Goal: Task Accomplishment & Management: Manage account settings

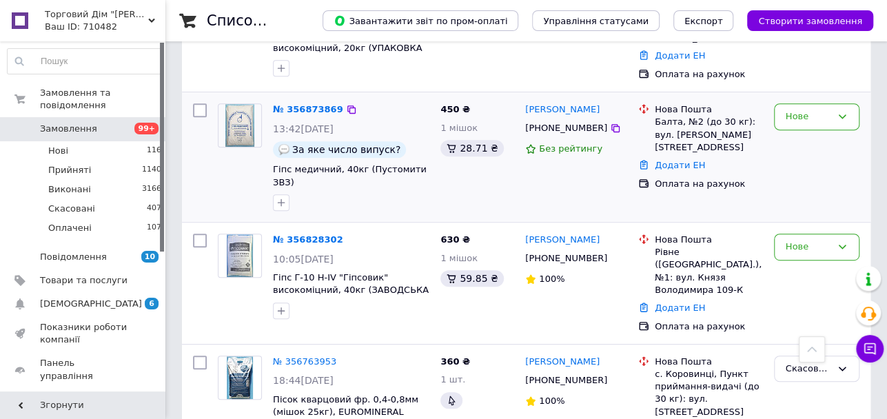
scroll to position [321, 0]
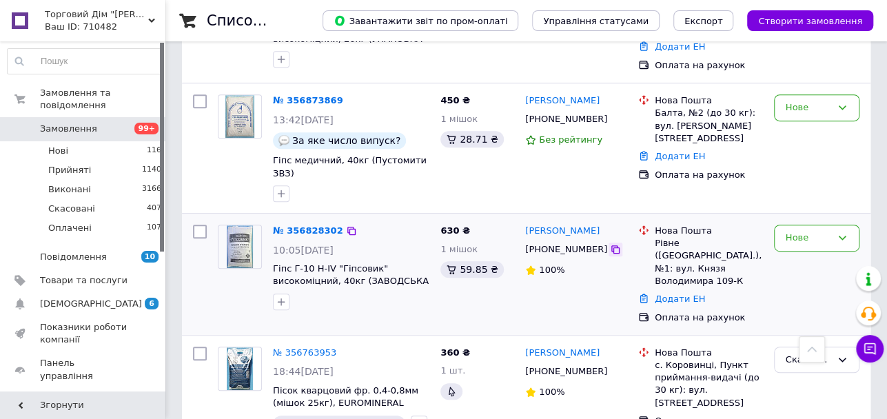
click at [610, 244] on icon at bounding box center [615, 249] width 11 height 11
click at [823, 232] on div "Нове" at bounding box center [816, 238] width 85 height 27
click at [820, 254] on li "Прийнято" at bounding box center [817, 266] width 84 height 25
click at [555, 99] on link "[PERSON_NAME]" at bounding box center [562, 100] width 74 height 13
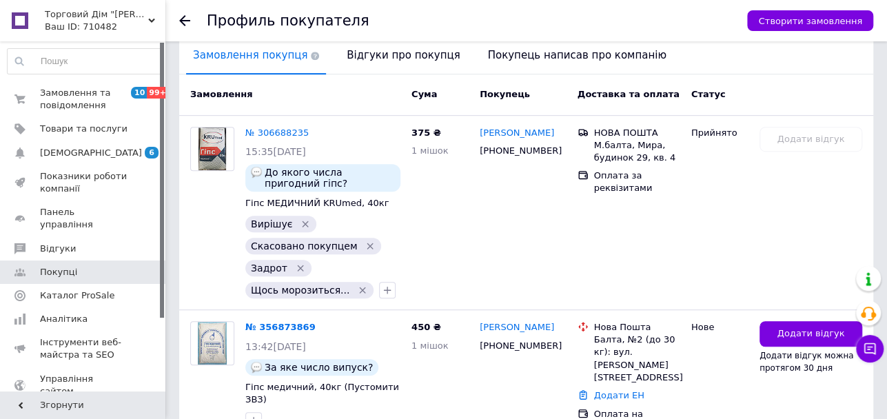
scroll to position [367, 0]
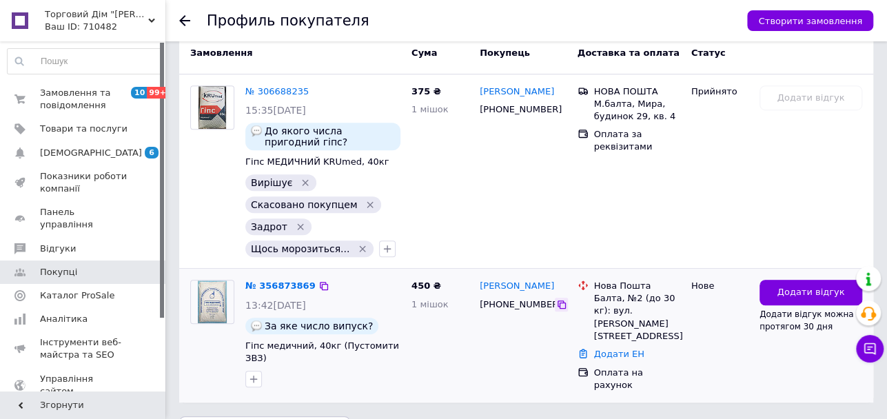
click at [556, 302] on icon at bounding box center [561, 304] width 11 height 11
click at [556, 300] on icon at bounding box center [561, 304] width 11 height 11
click at [185, 19] on icon at bounding box center [184, 20] width 11 height 11
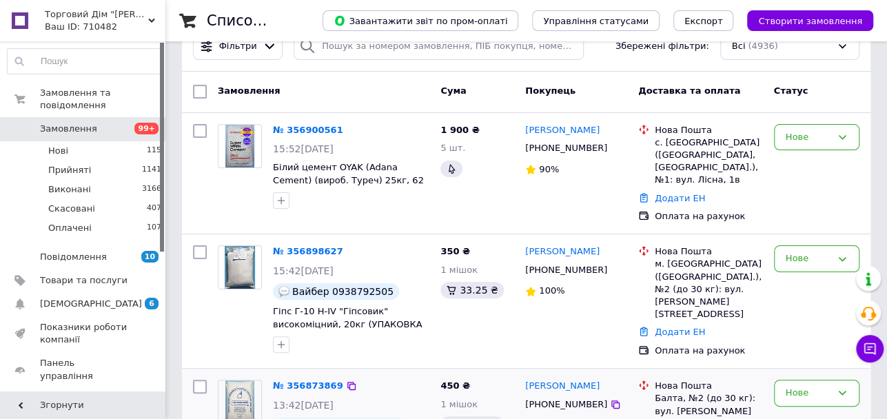
scroll to position [138, 0]
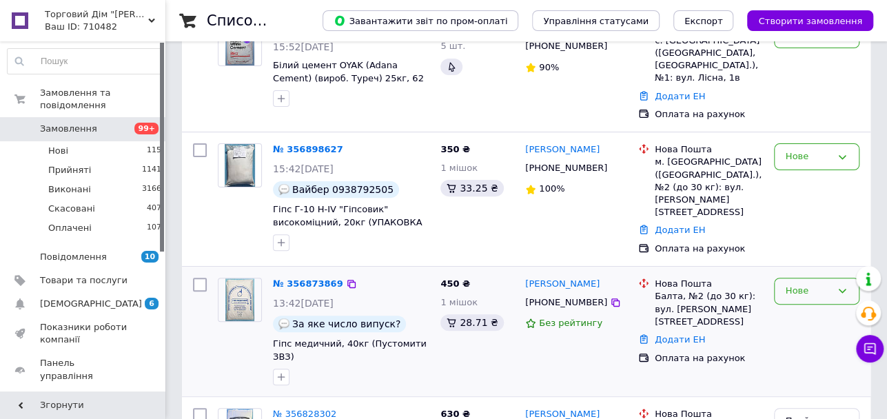
click at [807, 285] on div "Нове" at bounding box center [808, 291] width 45 height 14
click at [809, 318] on li "Прийнято" at bounding box center [817, 319] width 84 height 25
click at [821, 165] on div "Нове" at bounding box center [816, 156] width 85 height 27
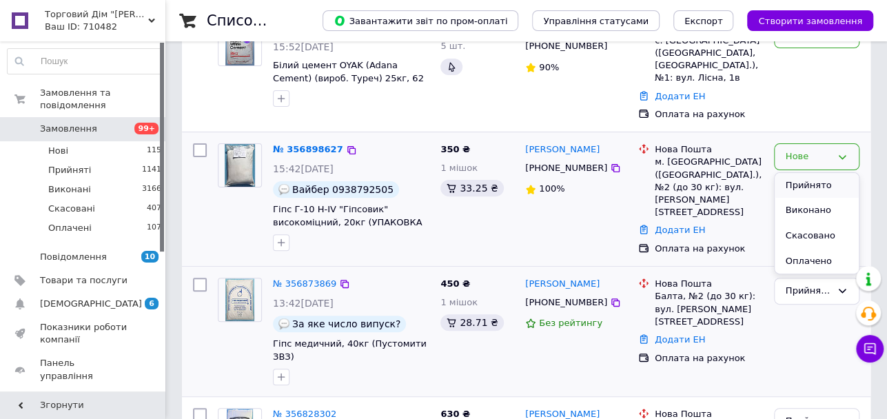
click at [820, 185] on li "Прийнято" at bounding box center [817, 185] width 84 height 25
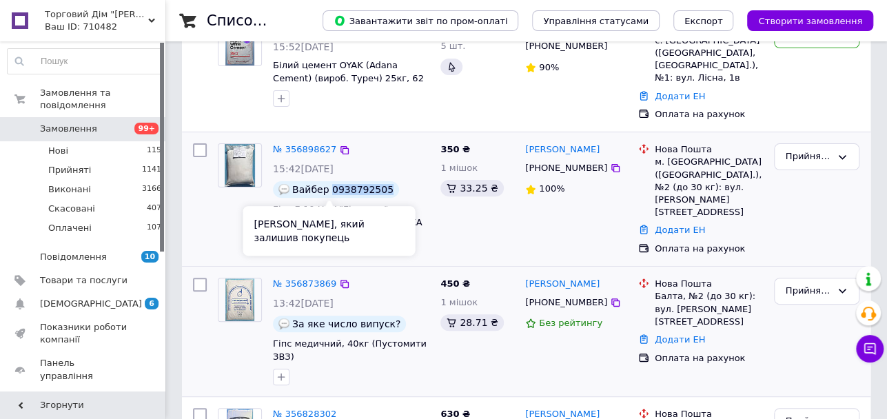
drag, startPoint x: 327, startPoint y: 188, endPoint x: 380, endPoint y: 192, distance: 53.2
click at [380, 192] on div "Вайбер 0938792505" at bounding box center [336, 189] width 126 height 17
copy span "0938792505"
click at [280, 241] on icon "button" at bounding box center [281, 242] width 11 height 11
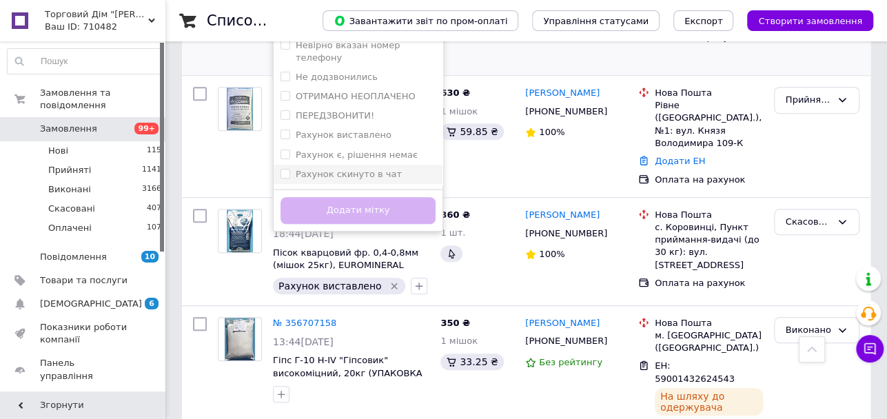
scroll to position [92, 0]
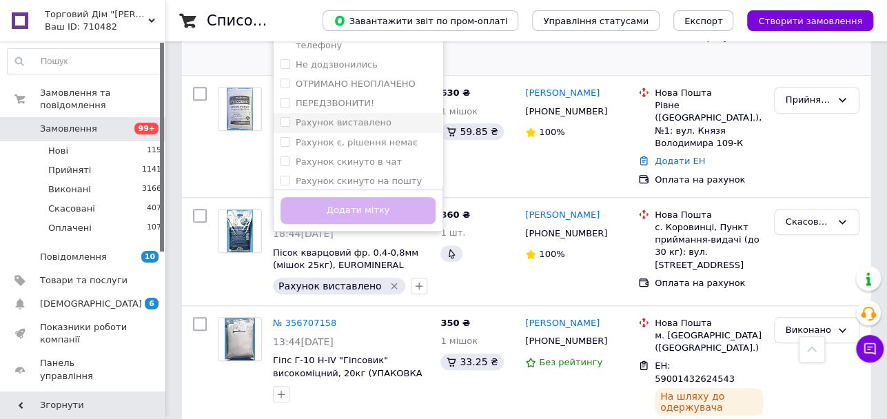
click at [334, 117] on label "Рахунок виставлено" at bounding box center [344, 122] width 96 height 10
checkbox input "true"
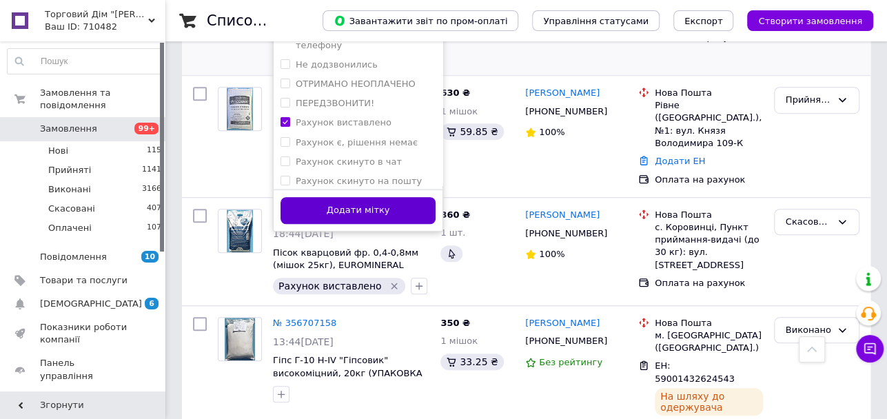
click at [351, 213] on button "Додати мітку" at bounding box center [357, 210] width 155 height 27
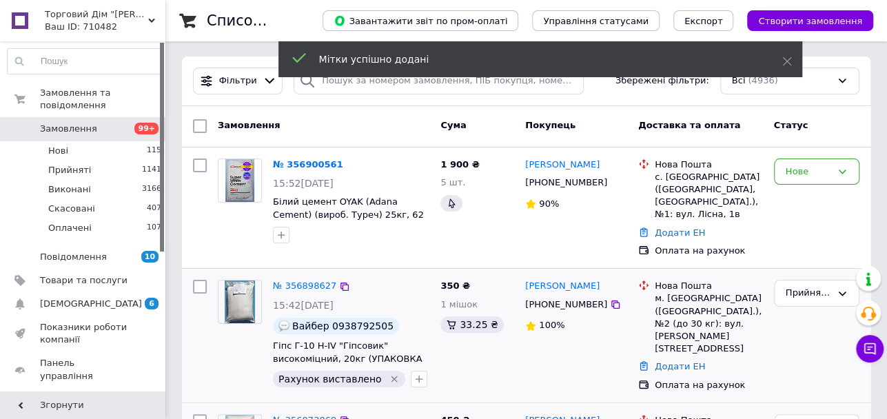
scroll to position [0, 0]
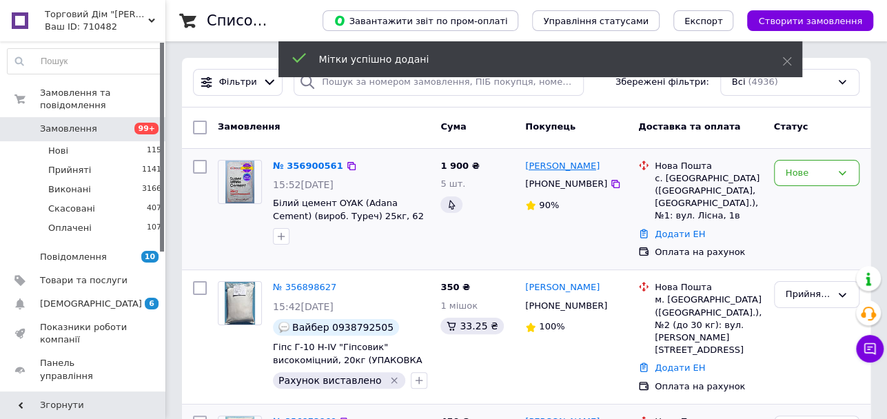
click at [549, 164] on link "[PERSON_NAME]" at bounding box center [562, 166] width 74 height 13
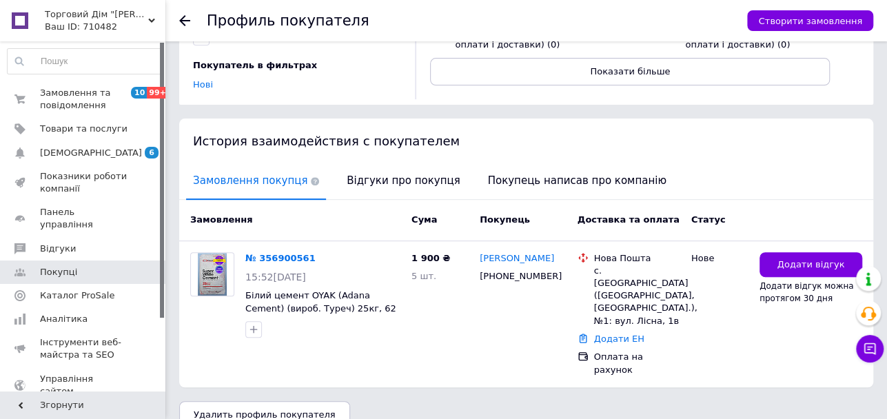
scroll to position [178, 0]
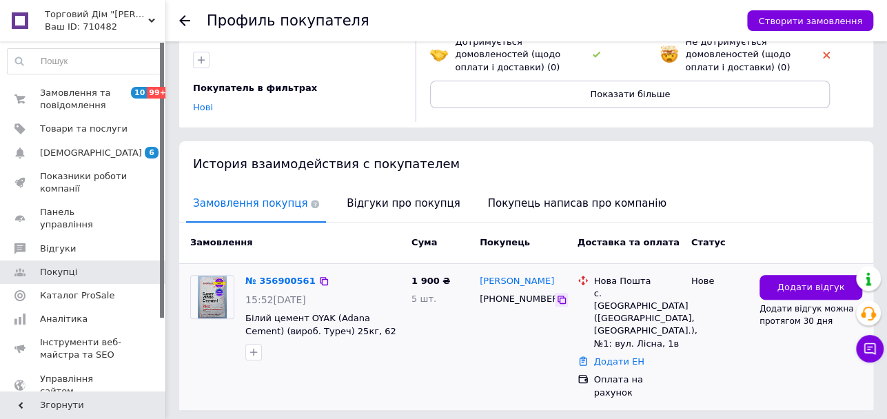
click at [556, 301] on icon at bounding box center [561, 299] width 11 height 11
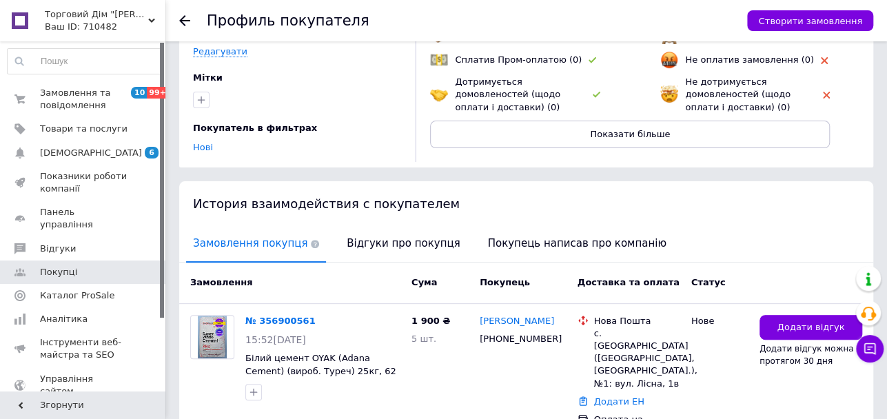
scroll to position [0, 0]
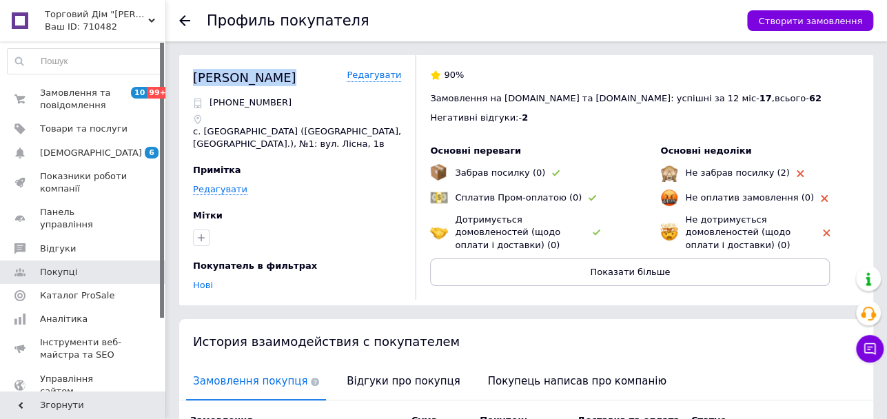
drag, startPoint x: 194, startPoint y: 78, endPoint x: 278, endPoint y: 82, distance: 84.2
click at [278, 82] on div "[PERSON_NAME]" at bounding box center [244, 77] width 103 height 17
copy div "[PERSON_NAME]"
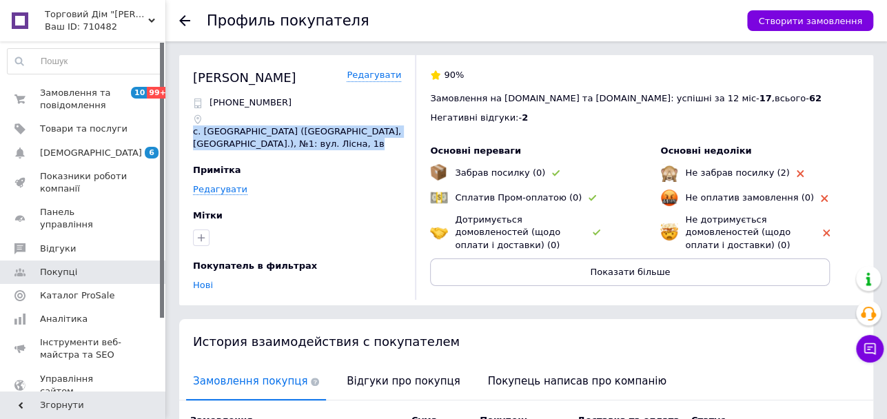
drag, startPoint x: 189, startPoint y: 130, endPoint x: 349, endPoint y: 152, distance: 161.3
click at [373, 143] on div "[PERSON_NAME] [PHONE_NUMBER] с. [GEOGRAPHIC_DATA] ([GEOGRAPHIC_DATA], [GEOGRAPH…" at bounding box center [526, 180] width 694 height 250
copy p "с. [GEOGRAPHIC_DATA] ([GEOGRAPHIC_DATA], [GEOGRAPHIC_DATA].), №1: вул. Лісна, 1в"
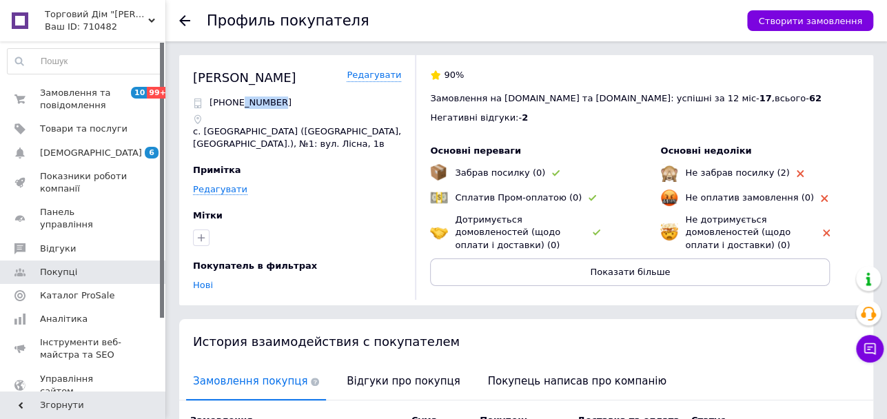
drag, startPoint x: 274, startPoint y: 101, endPoint x: 240, endPoint y: 98, distance: 34.6
click at [240, 98] on div "[PHONE_NUMBER]" at bounding box center [297, 102] width 208 height 12
copy p "6363303"
click at [182, 21] on use at bounding box center [184, 20] width 11 height 11
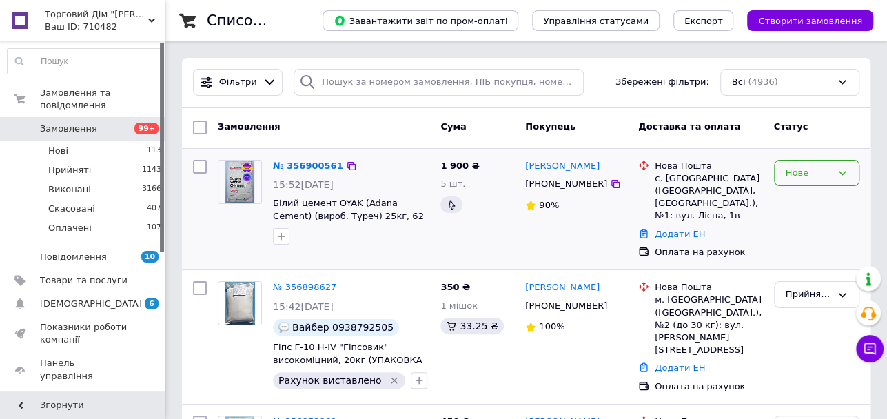
click at [804, 168] on div "Нове" at bounding box center [808, 173] width 45 height 14
click at [810, 194] on li "Прийнято" at bounding box center [817, 201] width 84 height 25
click at [278, 243] on button "button" at bounding box center [281, 236] width 17 height 17
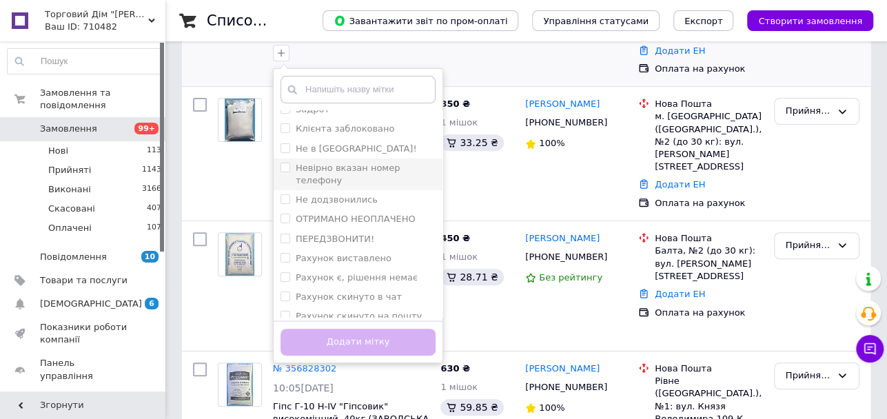
scroll to position [92, 0]
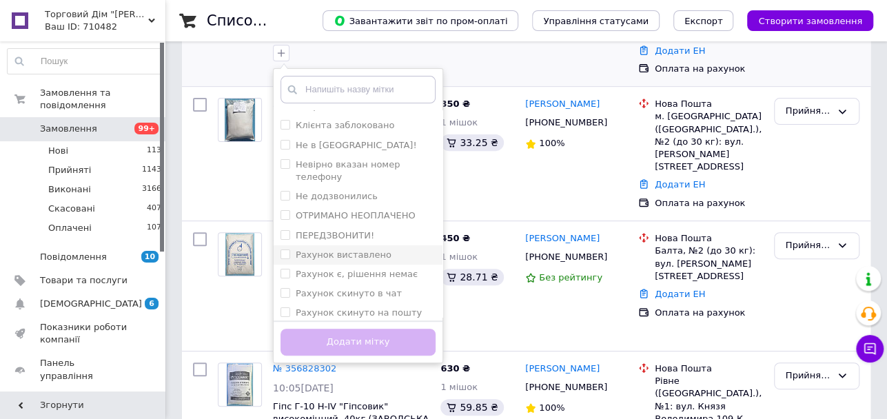
click at [366, 249] on label "Рахунок виставлено" at bounding box center [344, 254] width 96 height 10
checkbox input "true"
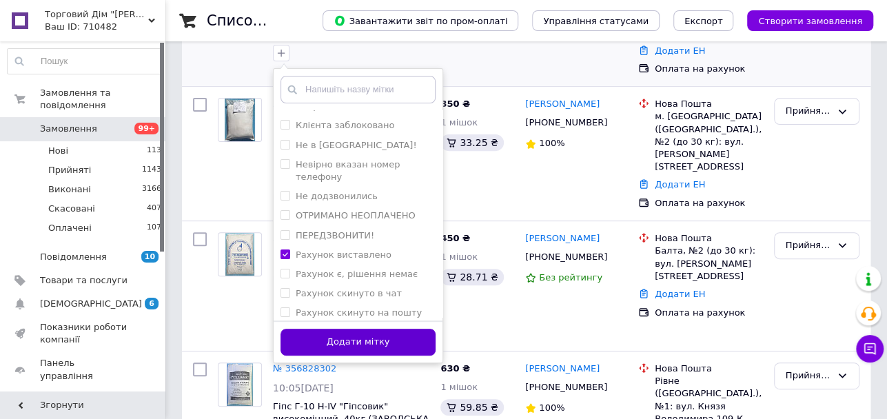
click at [362, 342] on button "Додати мітку" at bounding box center [357, 342] width 155 height 27
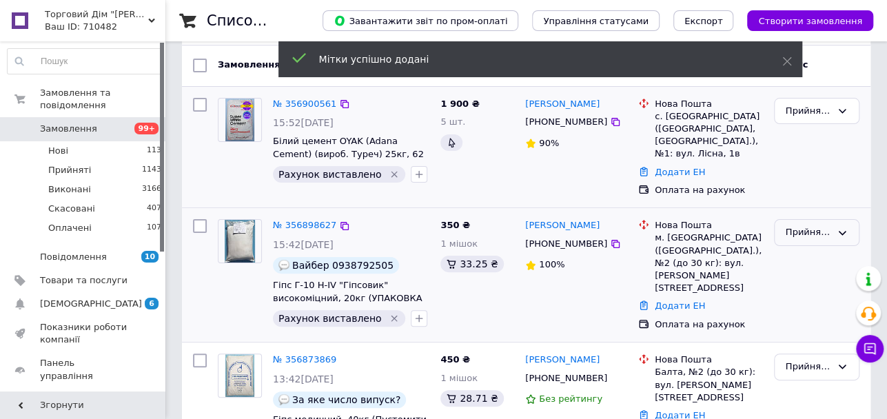
scroll to position [45, 0]
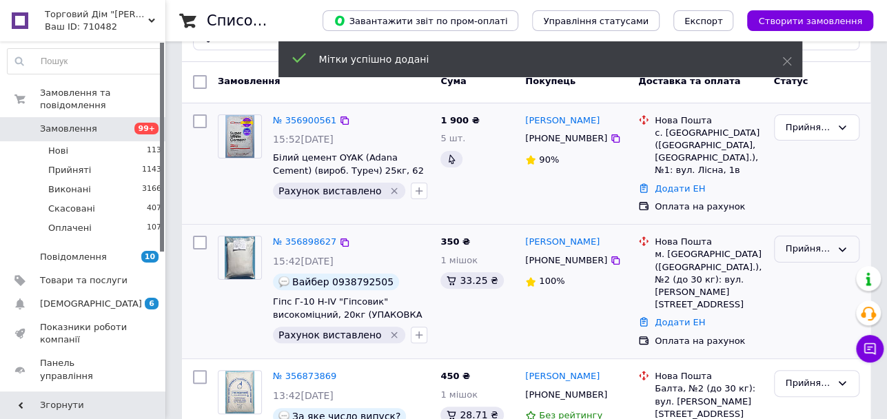
click at [838, 250] on icon at bounding box center [842, 249] width 11 height 11
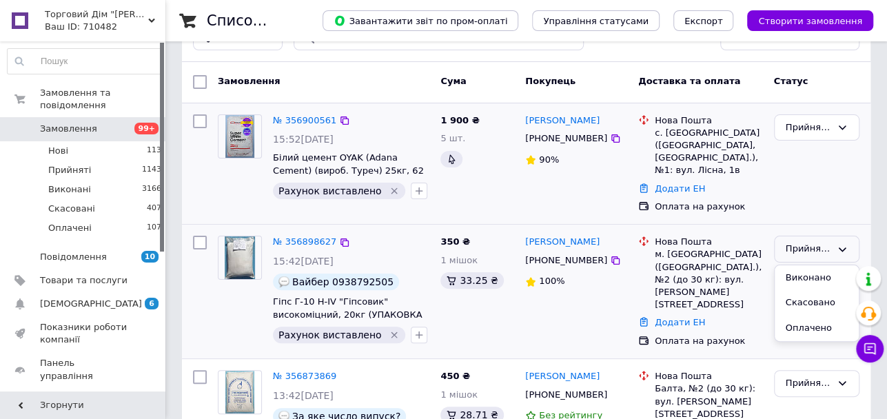
drag, startPoint x: 794, startPoint y: 326, endPoint x: 685, endPoint y: 271, distance: 122.0
click at [793, 326] on li "Оплачено" at bounding box center [817, 328] width 84 height 25
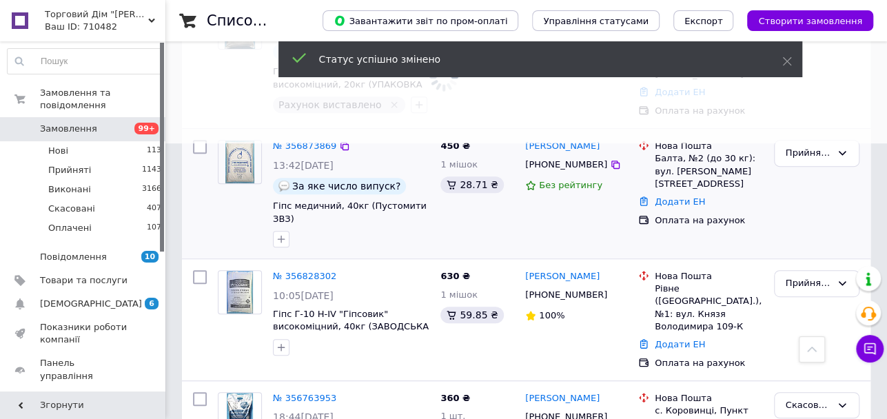
scroll to position [321, 0]
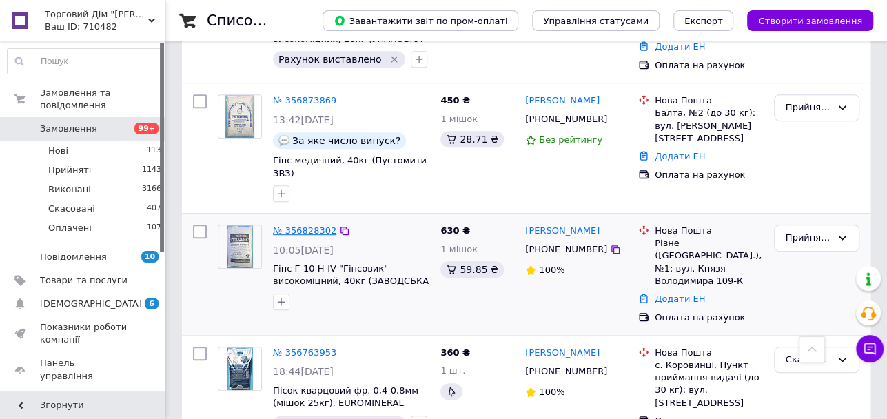
click at [304, 225] on link "№ 356828302" at bounding box center [304, 230] width 63 height 10
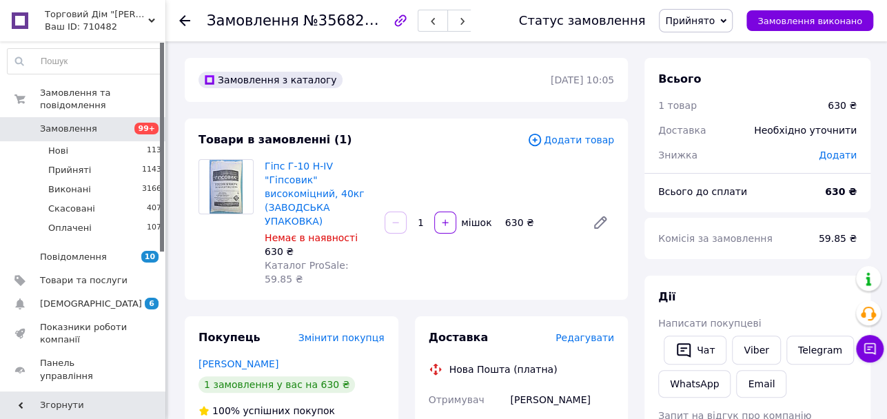
drag, startPoint x: 196, startPoint y: 336, endPoint x: 285, endPoint y: 326, distance: 88.7
click at [285, 326] on div "Покупець Змінити покупця [PERSON_NAME] 1 замовлення у вас на 630 ₴ 100% успішни…" at bounding box center [292, 419] width 214 height 206
copy link "[PERSON_NAME]"
click at [181, 19] on use at bounding box center [184, 20] width 11 height 11
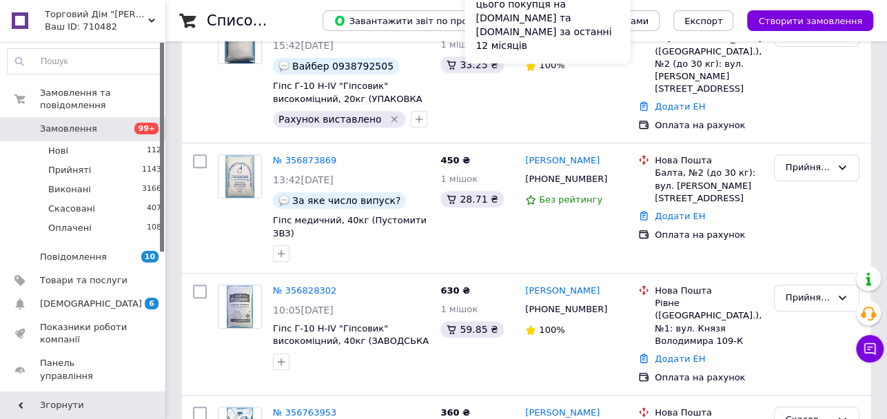
scroll to position [276, 0]
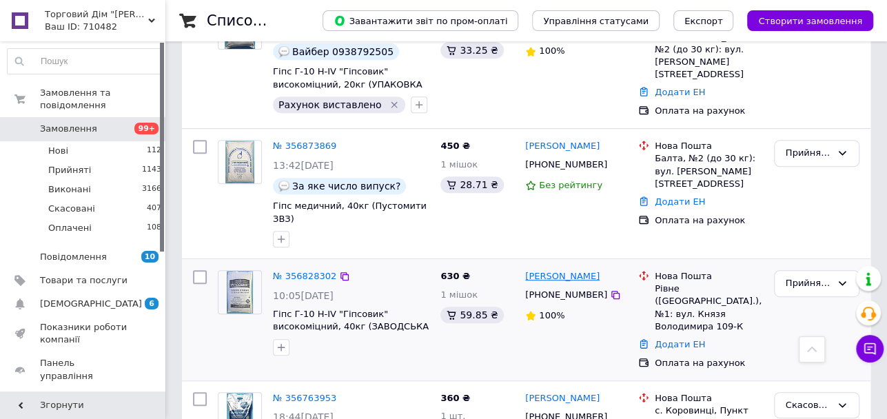
click at [560, 270] on link "[PERSON_NAME]" at bounding box center [562, 276] width 74 height 13
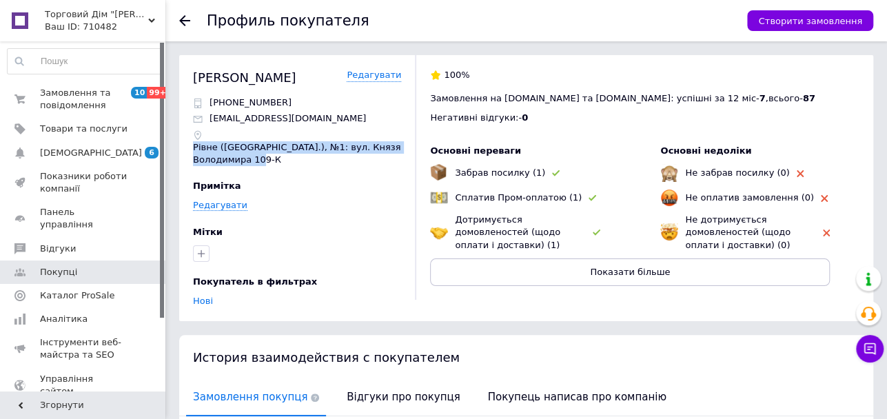
drag, startPoint x: 194, startPoint y: 149, endPoint x: 280, endPoint y: 161, distance: 87.6
click at [280, 161] on p "Рівне ([GEOGRAPHIC_DATA].), №1: вул. Князя Володимира 109-К" at bounding box center [297, 153] width 208 height 25
copy p "Рівне ([GEOGRAPHIC_DATA].), №1: вул. Князя Володимира 109-К"
drag, startPoint x: 194, startPoint y: 76, endPoint x: 283, endPoint y: 78, distance: 88.9
click at [295, 74] on div "[PERSON_NAME] Редагувати" at bounding box center [297, 77] width 208 height 17
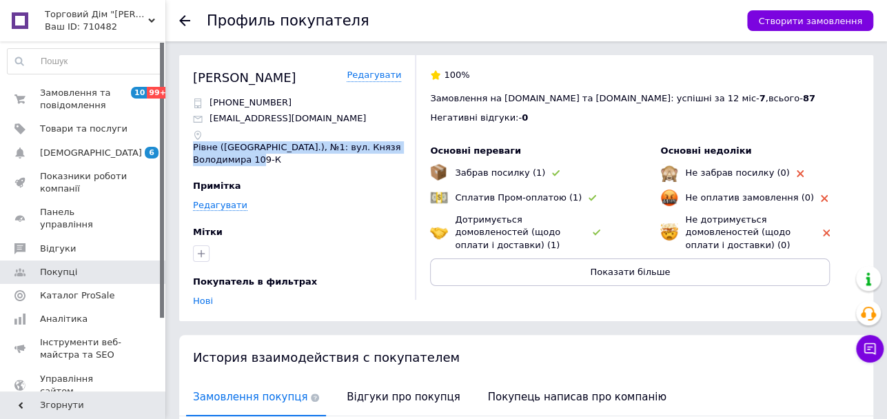
copy div "[PERSON_NAME]"
drag, startPoint x: 194, startPoint y: 147, endPoint x: 276, endPoint y: 158, distance: 82.7
click at [296, 155] on p "Рівне ([GEOGRAPHIC_DATA].), №1: вул. Князя Володимира 109-К" at bounding box center [297, 153] width 208 height 25
copy p "Рівне ([GEOGRAPHIC_DATA].), №1: вул. Князя Володимира 109-К"
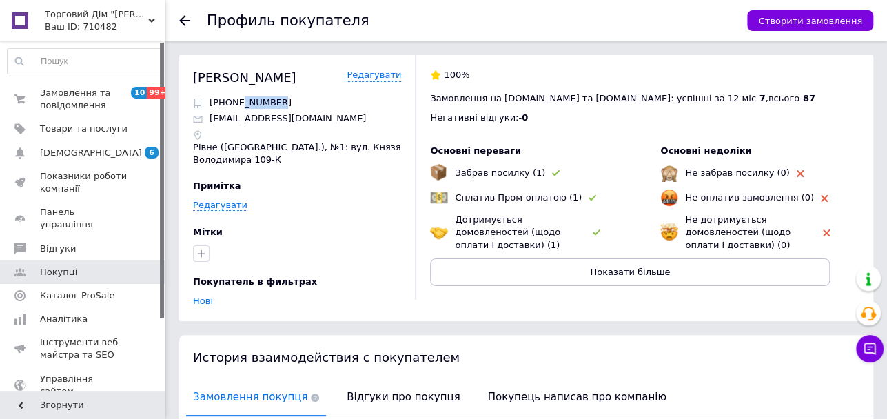
drag, startPoint x: 283, startPoint y: 105, endPoint x: 238, endPoint y: 100, distance: 45.1
click at [238, 100] on div "[PHONE_NUMBER]" at bounding box center [297, 102] width 208 height 12
click at [181, 18] on icon at bounding box center [184, 20] width 11 height 11
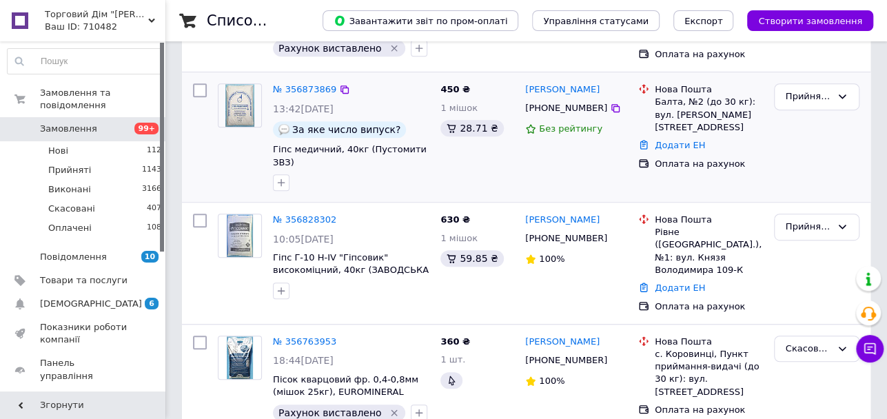
scroll to position [367, 0]
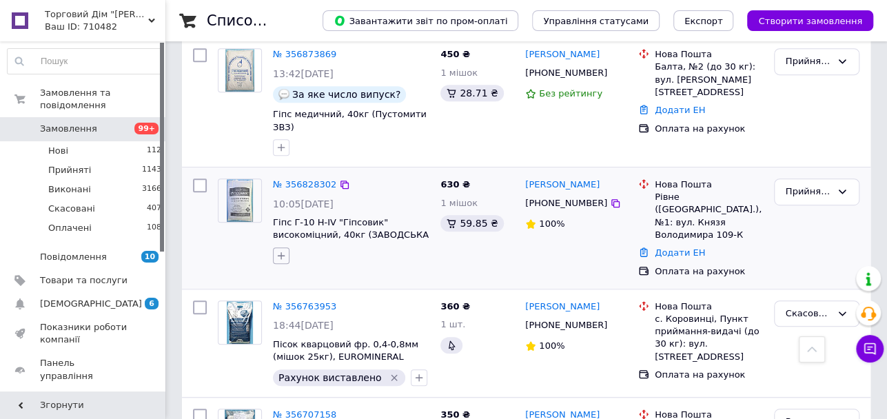
click at [280, 250] on icon "button" at bounding box center [281, 255] width 11 height 11
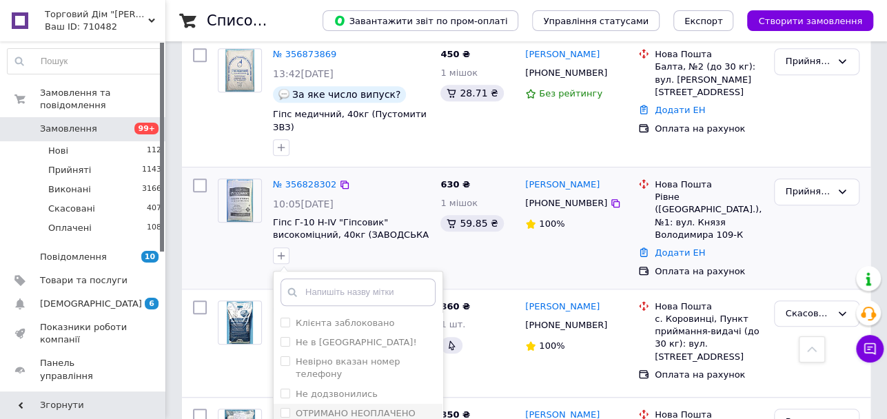
scroll to position [181, 0]
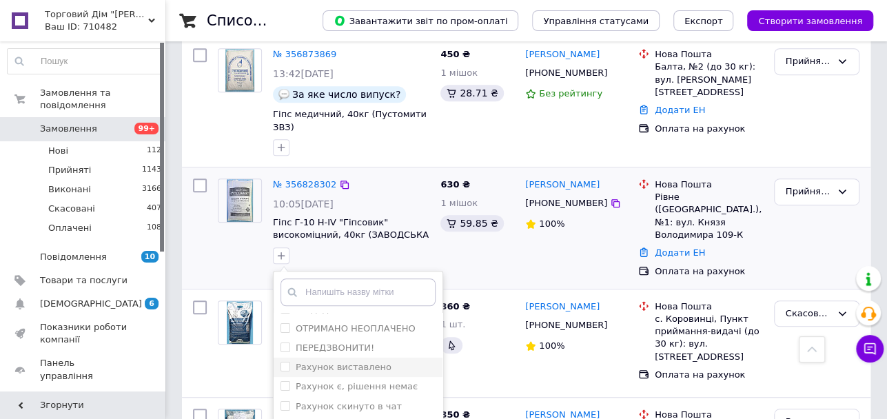
click at [345, 362] on label "Рахунок виставлено" at bounding box center [344, 367] width 96 height 10
checkbox input "true"
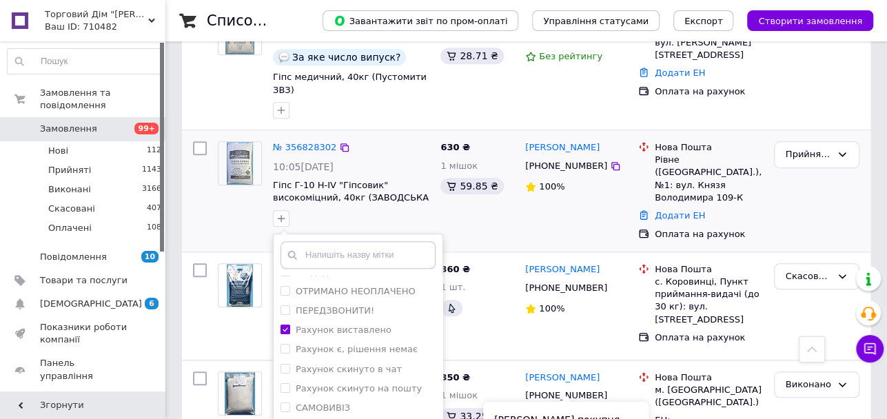
scroll to position [505, 0]
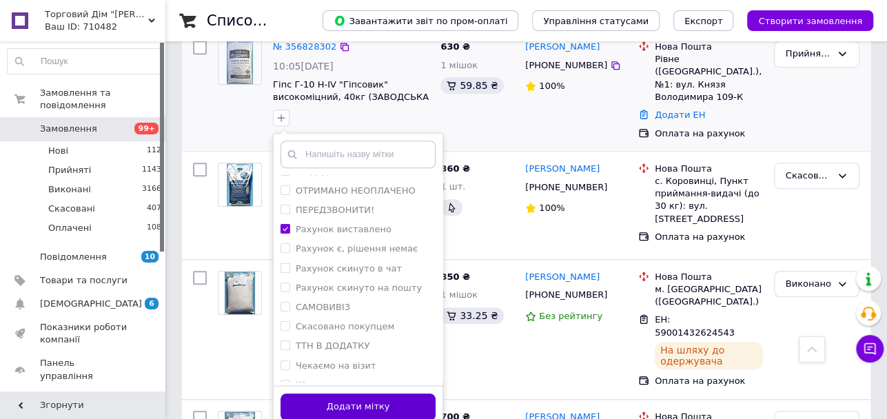
click at [362, 394] on button "Додати мітку" at bounding box center [357, 407] width 155 height 27
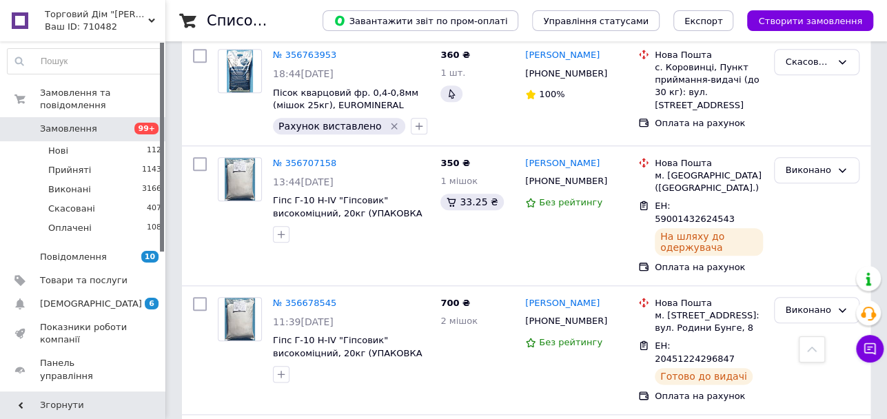
scroll to position [367, 0]
